Goal: Information Seeking & Learning: Learn about a topic

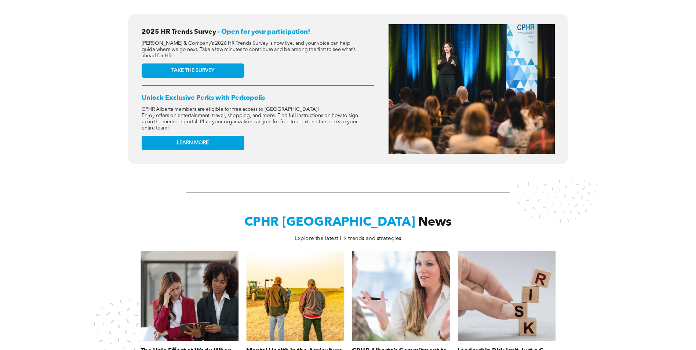
scroll to position [220, 0]
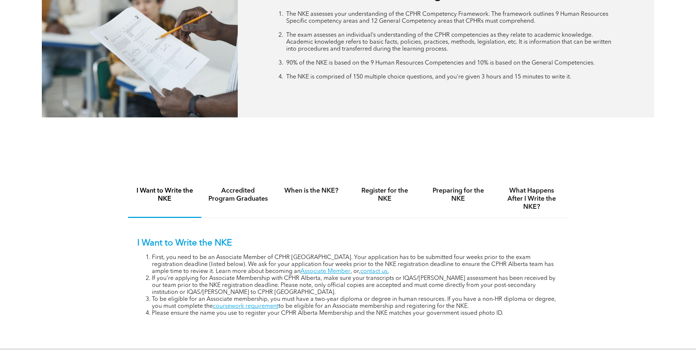
scroll to position [477, 0]
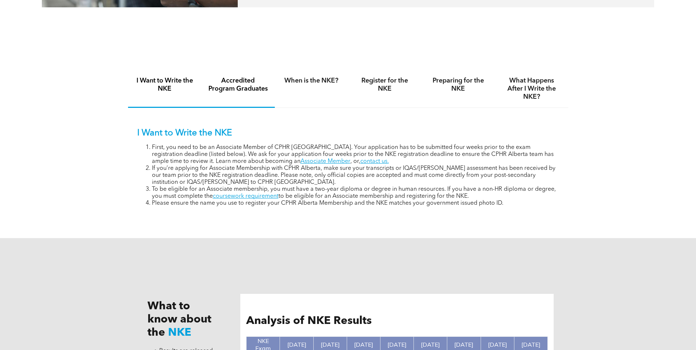
click at [232, 88] on h4 "Accredited Program Graduates" at bounding box center [238, 85] width 60 height 16
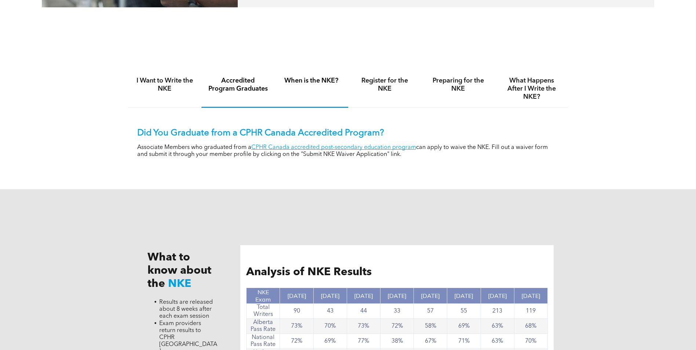
click at [324, 89] on div "When is the NKE?" at bounding box center [311, 89] width 73 height 38
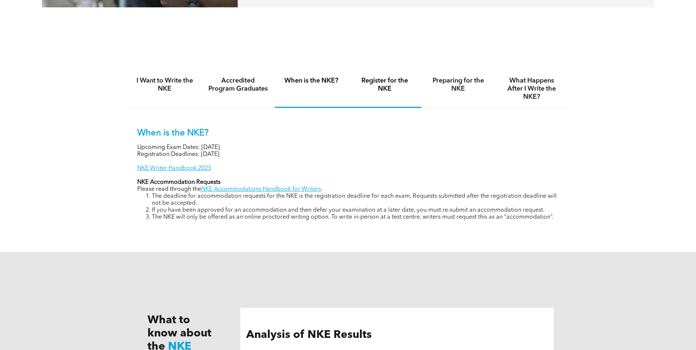
click at [397, 89] on h4 "Register for the NKE" at bounding box center [385, 85] width 60 height 16
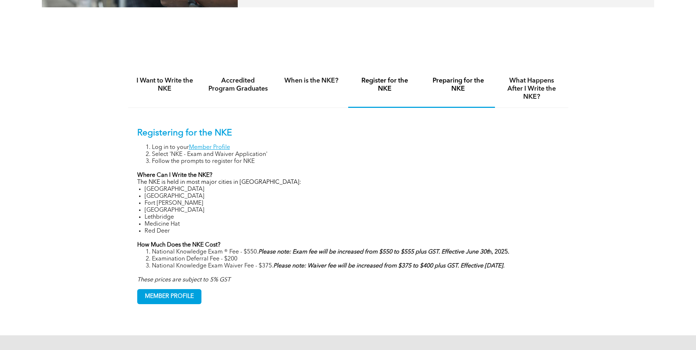
click at [459, 97] on div "Preparing for the NKE" at bounding box center [458, 89] width 73 height 38
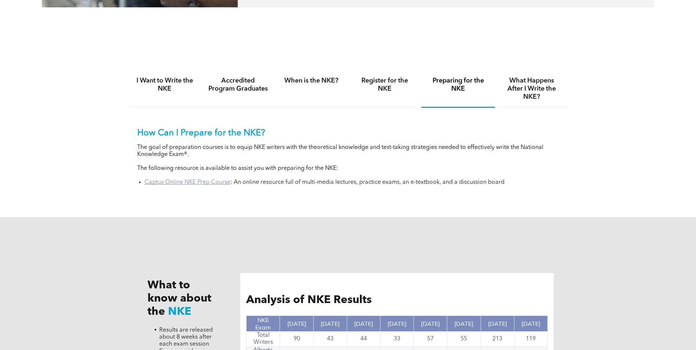
click at [201, 182] on link "Captus Online NKE Prep Course" at bounding box center [188, 182] width 86 height 6
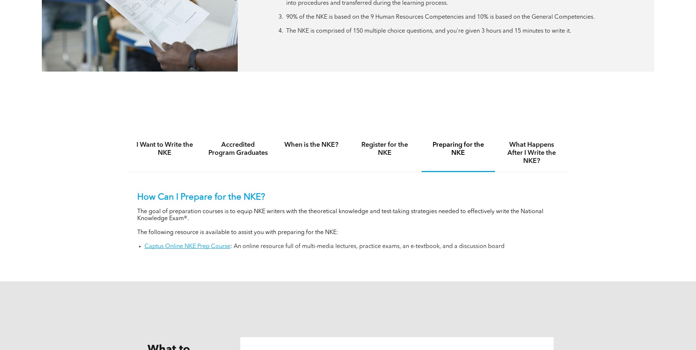
scroll to position [367, 0]
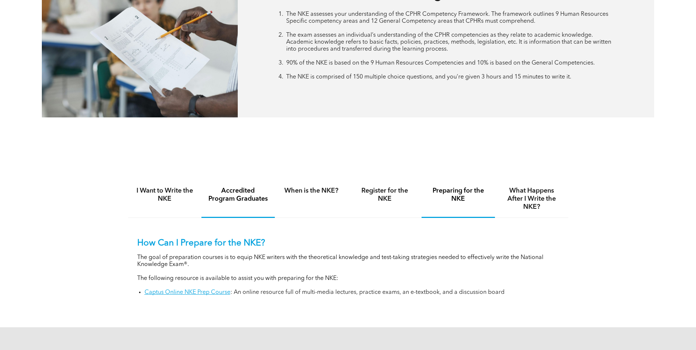
click at [229, 192] on h4 "Accredited Program Graduates" at bounding box center [238, 195] width 60 height 16
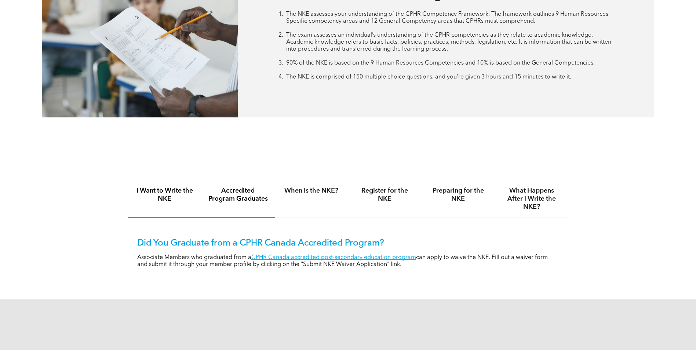
click at [175, 198] on h4 "I Want to Write the NKE" at bounding box center [165, 195] width 60 height 16
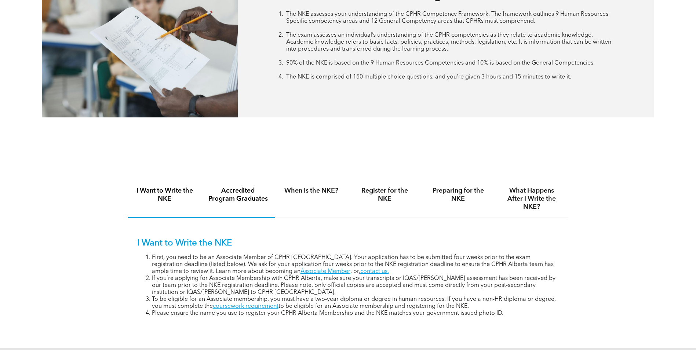
click at [223, 198] on h4 "Accredited Program Graduates" at bounding box center [238, 195] width 60 height 16
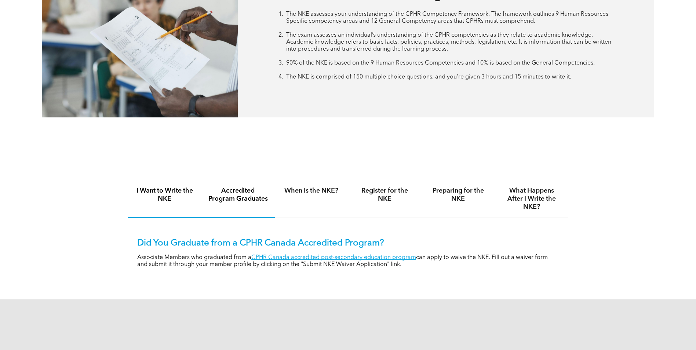
click at [173, 199] on h4 "I Want to Write the NKE" at bounding box center [165, 195] width 60 height 16
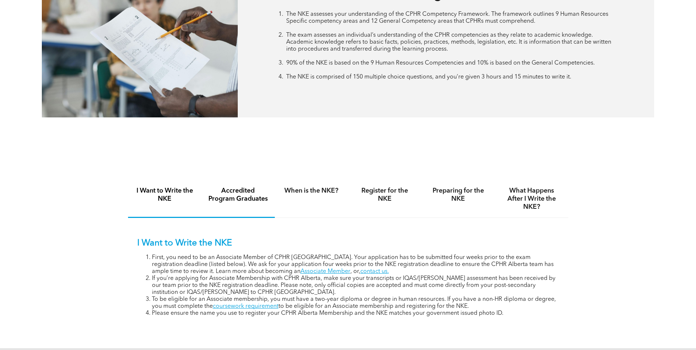
click at [240, 190] on h4 "Accredited Program Graduates" at bounding box center [238, 195] width 60 height 16
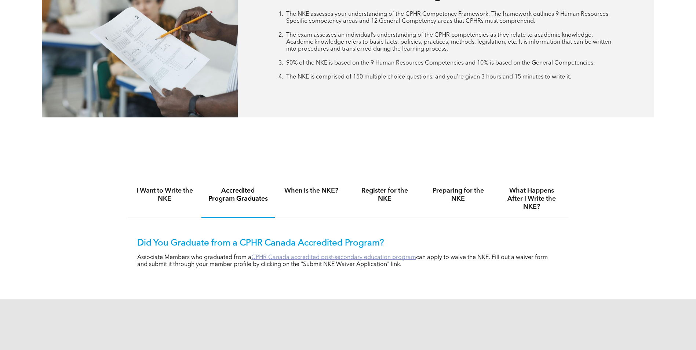
click at [336, 255] on link "CPHR Canada accredited post-secondary education program" at bounding box center [333, 258] width 165 height 6
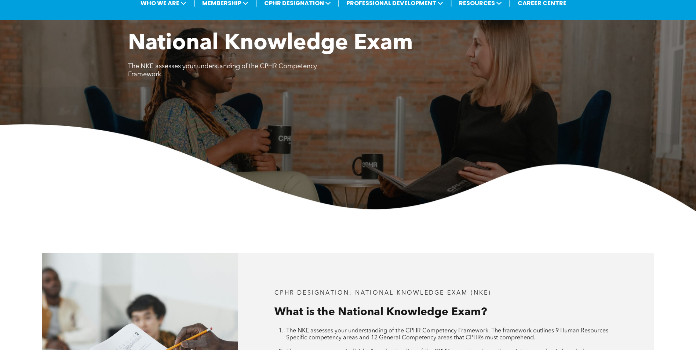
scroll to position [0, 0]
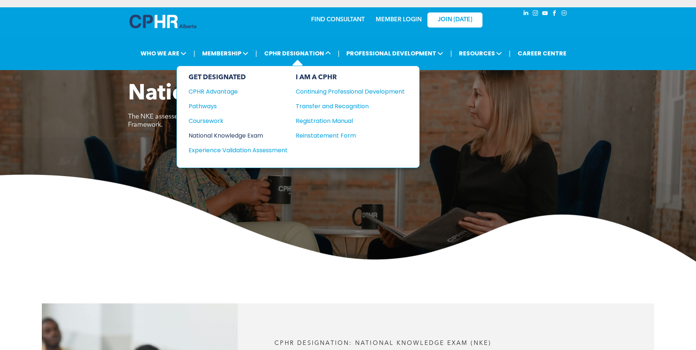
click at [216, 133] on div "National Knowledge Exam" at bounding box center [233, 135] width 89 height 9
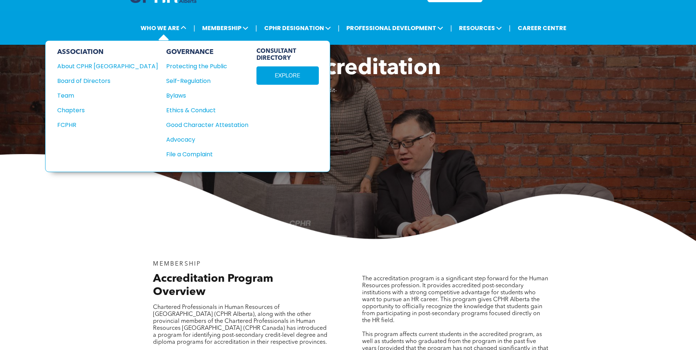
scroll to position [37, 0]
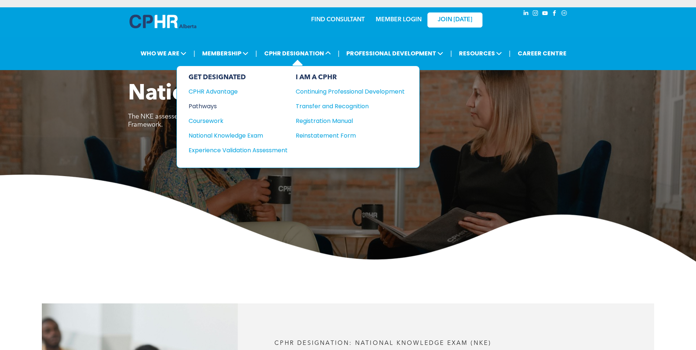
click at [208, 106] on div "Pathways" at bounding box center [233, 106] width 89 height 9
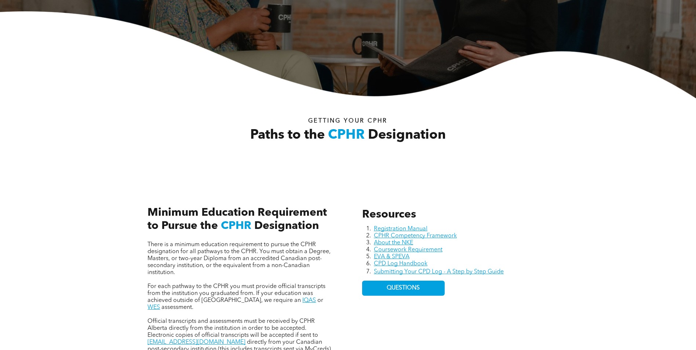
scroll to position [220, 0]
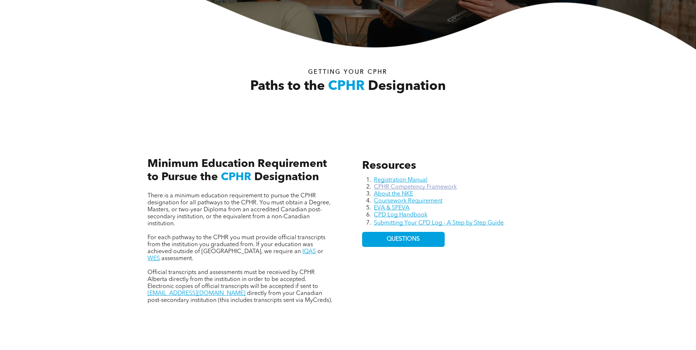
click at [414, 189] on link "CPHR Competency Framework" at bounding box center [415, 187] width 83 height 6
